Goal: Information Seeking & Learning: Check status

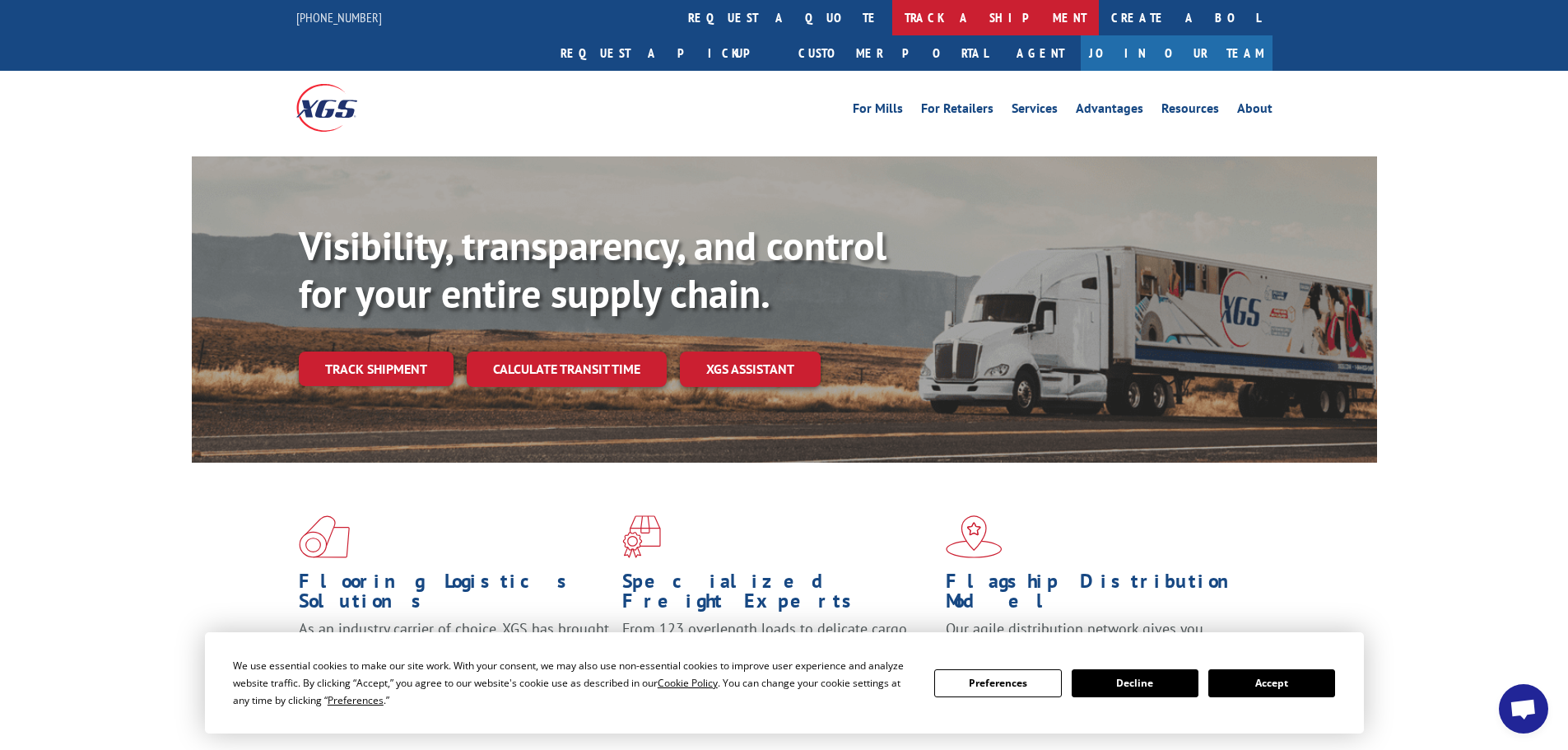
click at [892, 30] on link "track a shipment" at bounding box center [995, 17] width 207 height 36
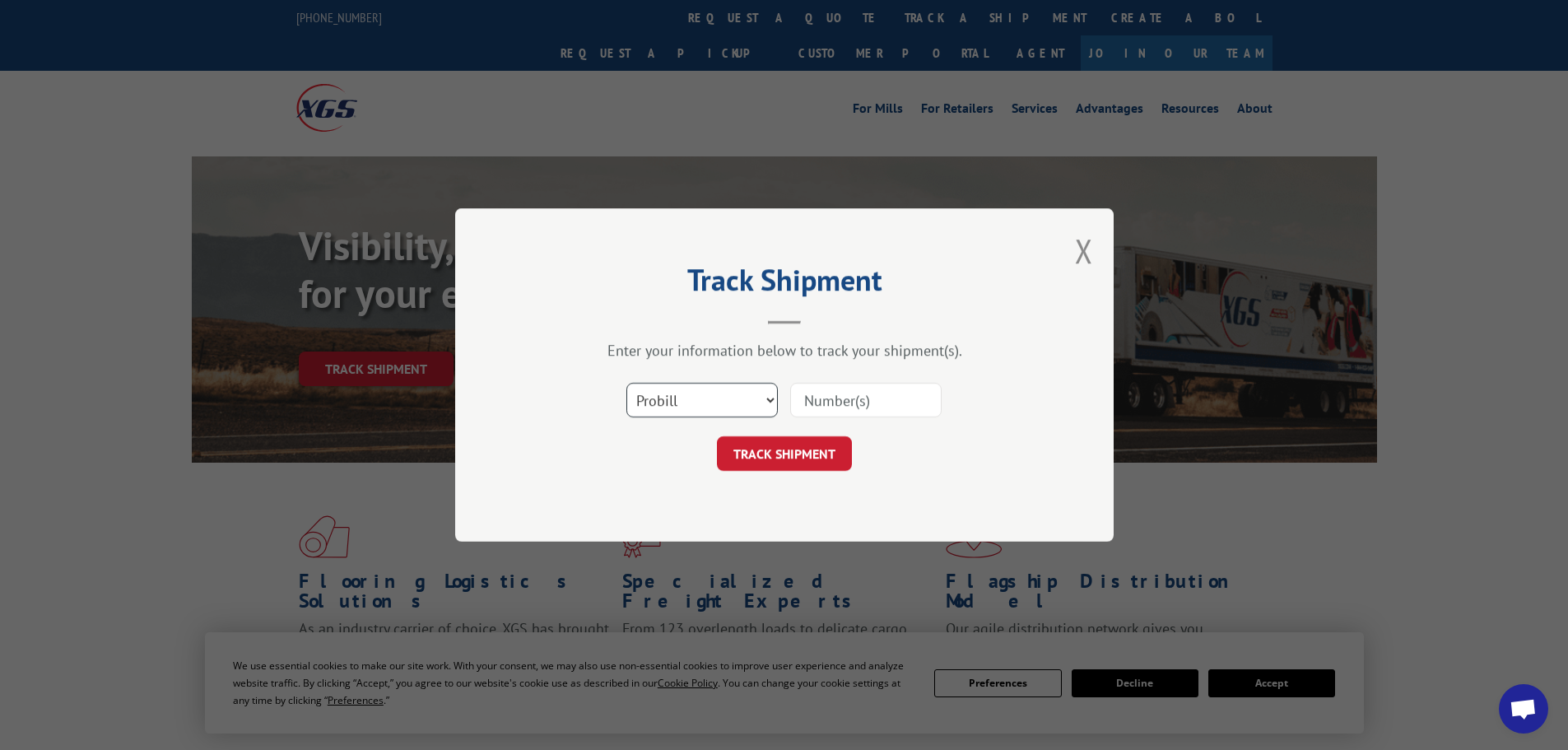
click at [699, 405] on select "Select category... Probill BOL PO" at bounding box center [702, 400] width 151 height 35
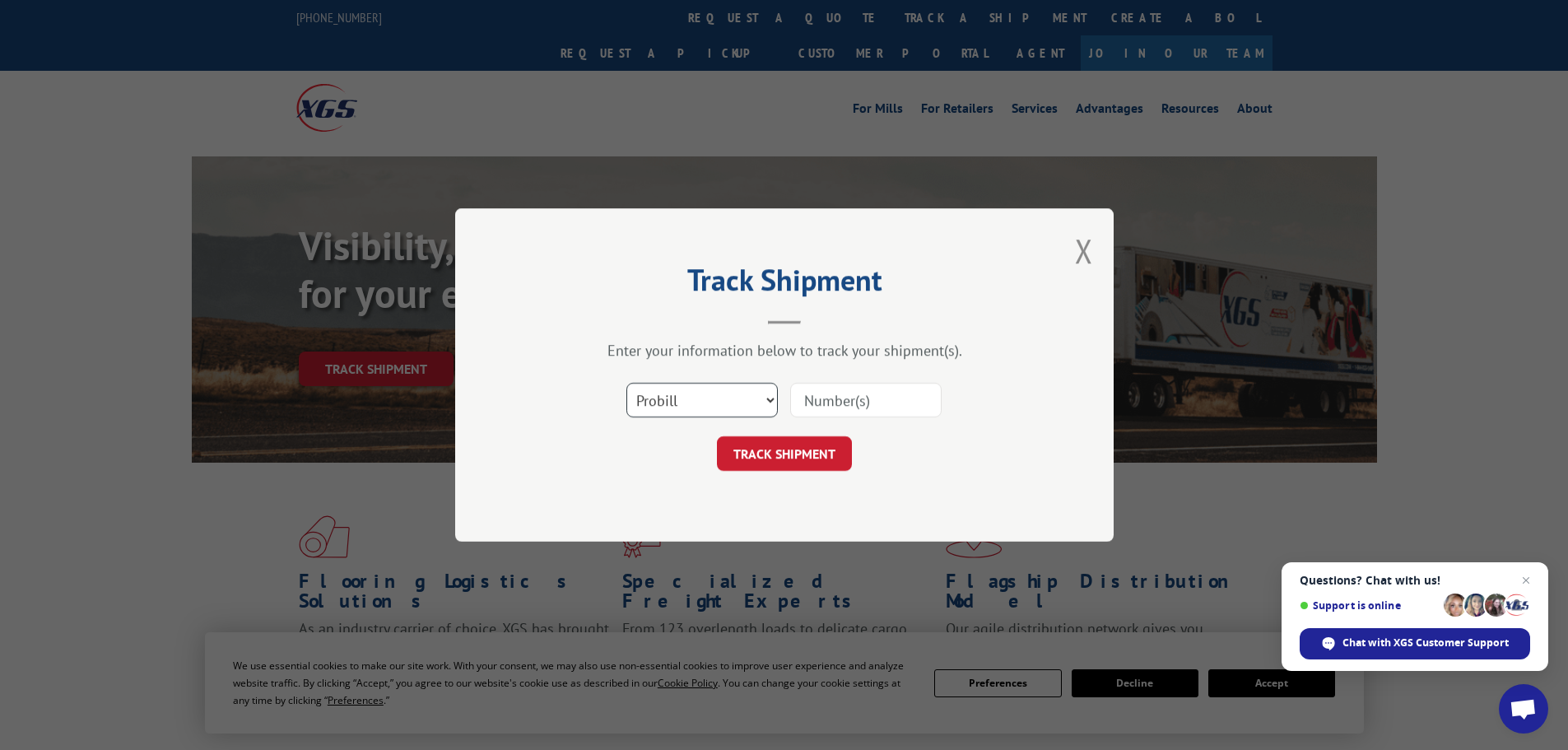
select select "po"
click at [627, 383] on select "Select category... Probill BOL PO" at bounding box center [702, 400] width 151 height 35
paste input "12537174"
type input "12537174"
click at [749, 458] on button "TRACK SHIPMENT" at bounding box center [784, 454] width 135 height 35
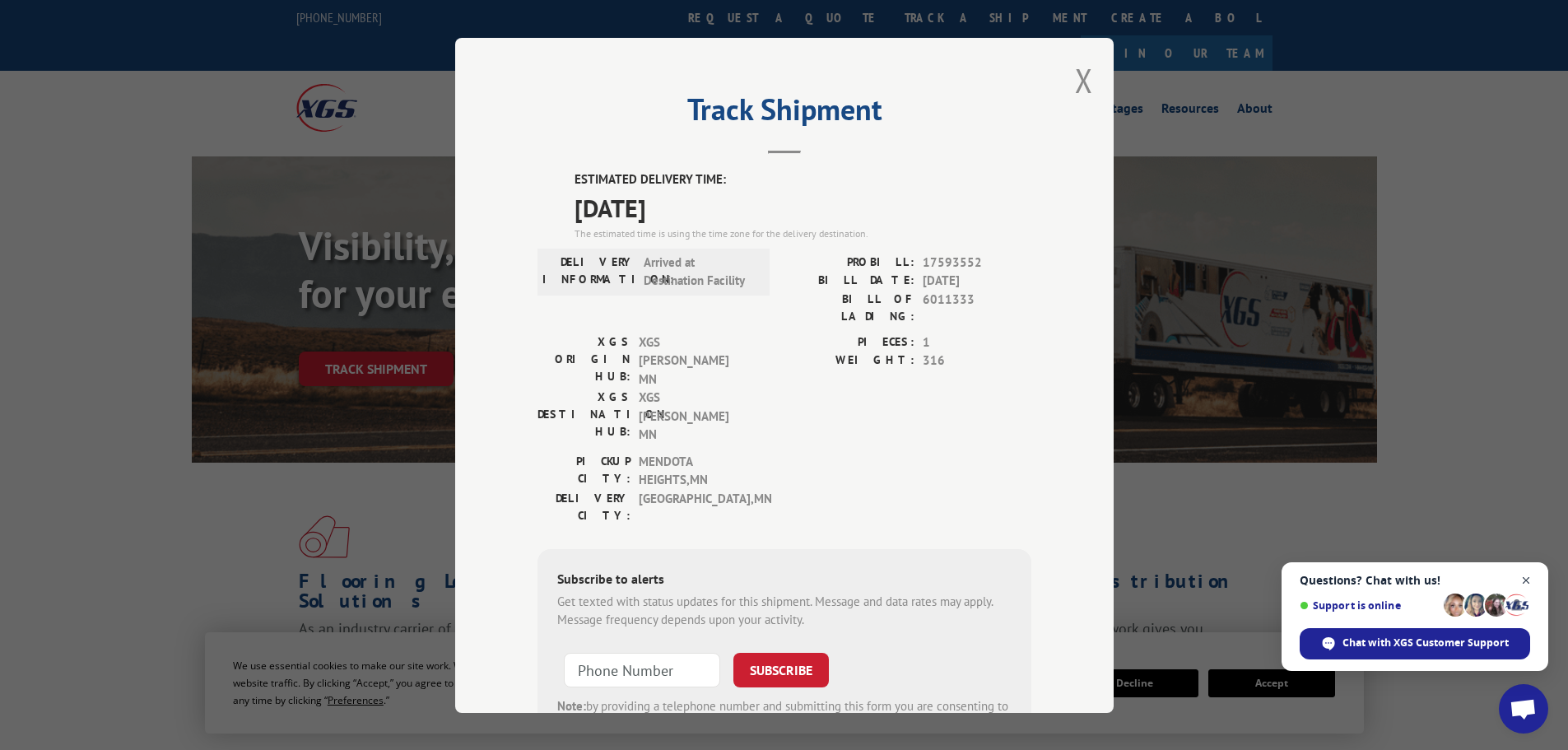
click at [1526, 576] on span "Open chat" at bounding box center [1526, 581] width 21 height 21
